Goal: Task Accomplishment & Management: Manage account settings

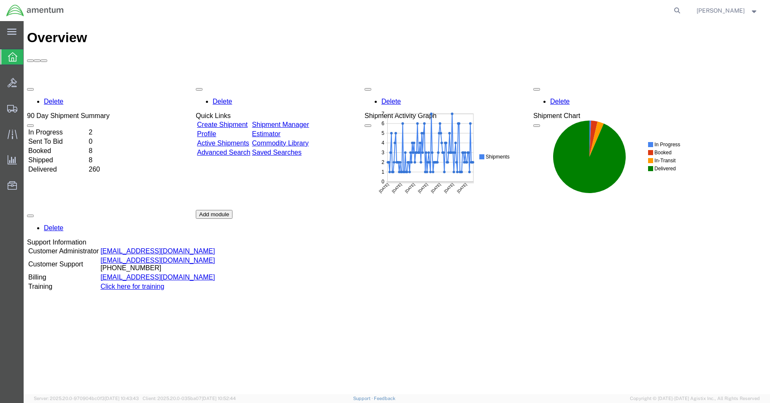
click at [73, 128] on td "In Progress" at bounding box center [57, 132] width 59 height 8
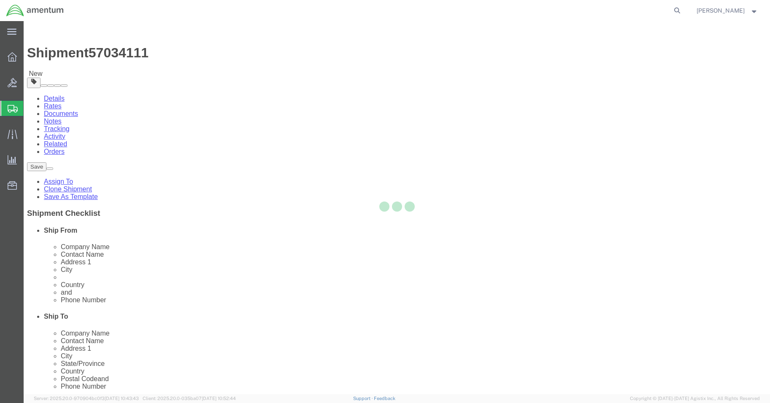
select select "42677"
select select
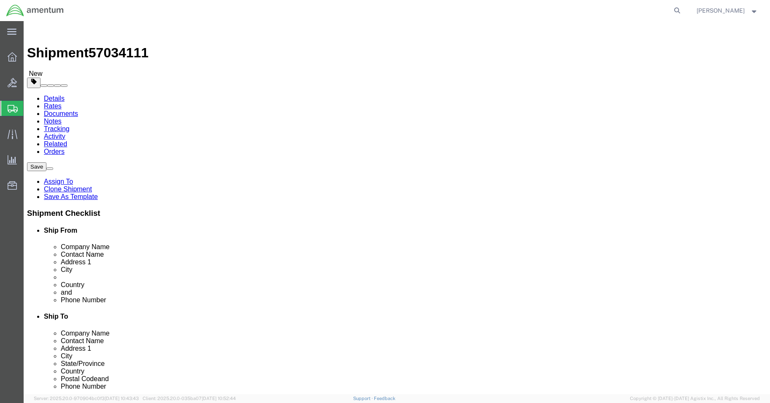
click input "text"
type input "KETAN DESAI"
click label "City"
click input "BLDG 800 ,"
type input "BLDG 800"
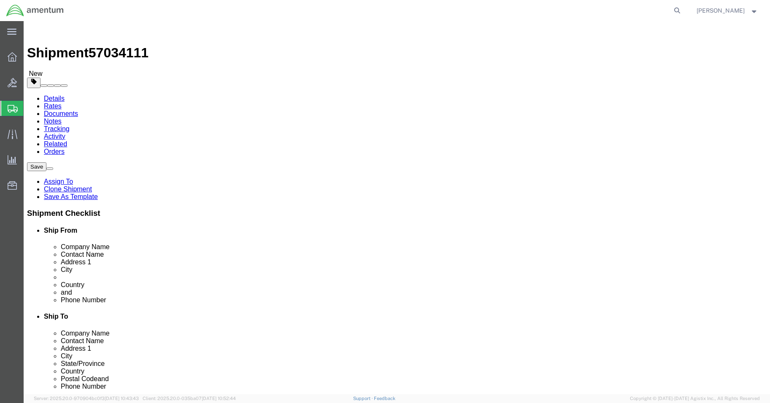
click input "text"
type input "404-767-5800"
click div "Location My Profile Location 1002-4122-6 1006-5256-0 1026-8910-0 1281-0560-3 13…"
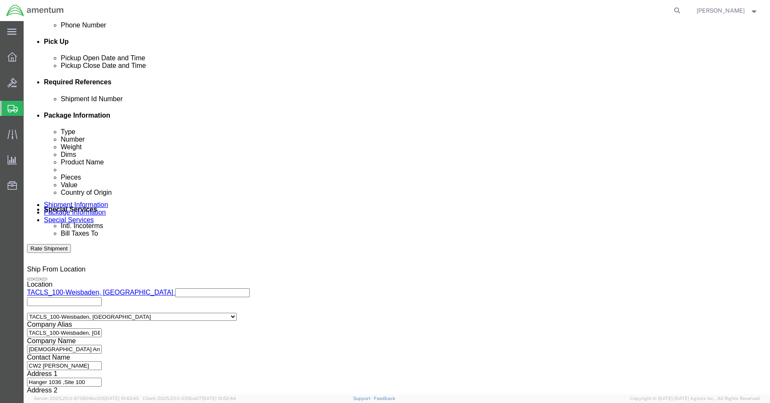
scroll to position [383, 0]
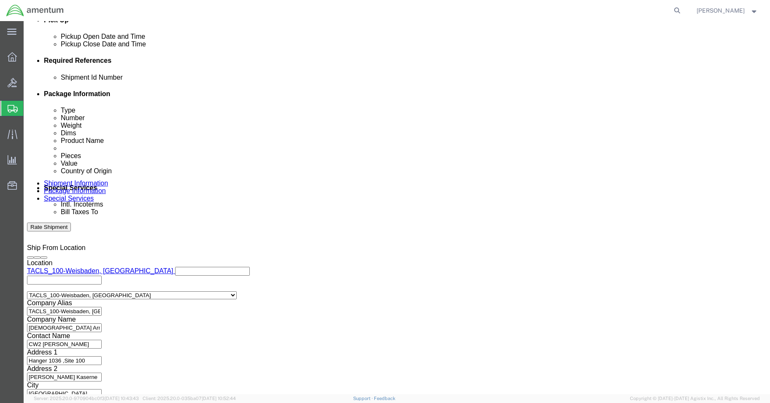
click button "Continue"
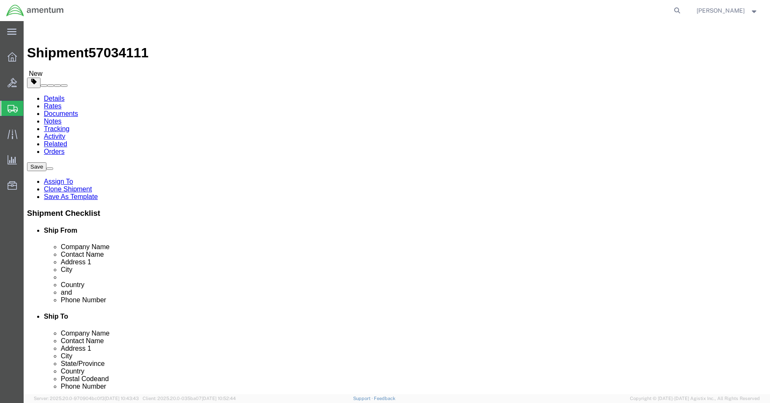
click button "Continue"
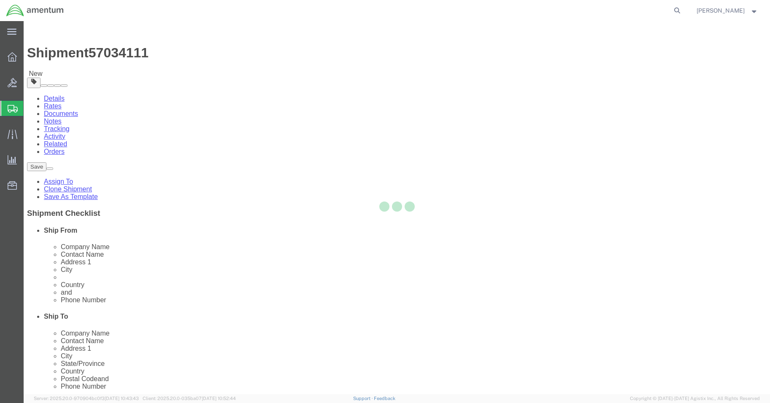
select select
select select "DEPARTMENT"
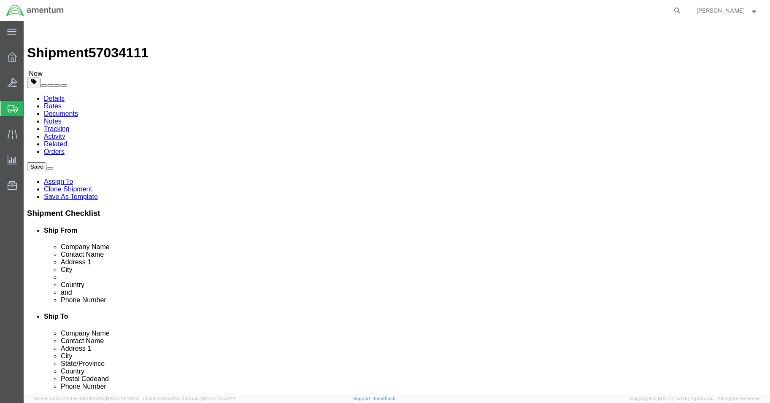
click button "Rate Shipment"
